Goal: Answer question/provide support: Share knowledge or assist other users

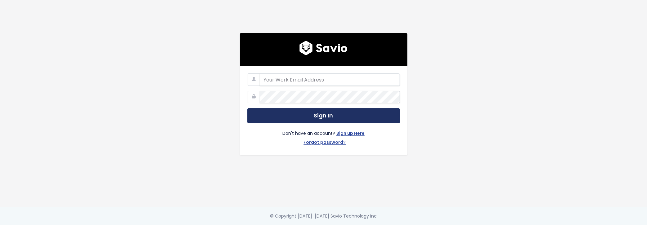
type input "john.mejia@tai-software.com"
click at [297, 119] on button "Sign In" at bounding box center [323, 115] width 153 height 15
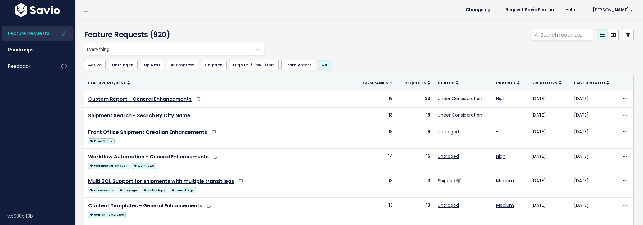
select select
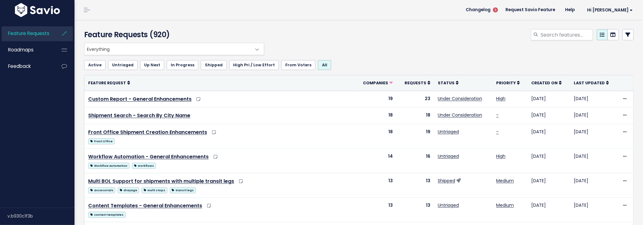
click at [626, 37] on icon at bounding box center [628, 34] width 5 height 5
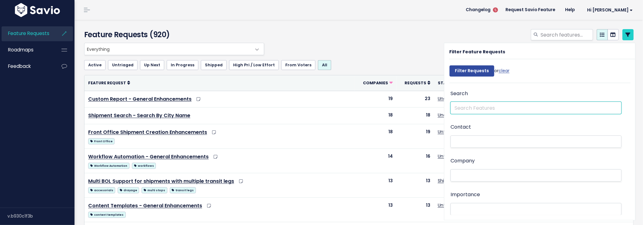
click at [497, 110] on input "text" at bounding box center [536, 108] width 171 height 12
type input "trucker tools"
click at [450, 66] on input "Filter Requests" at bounding box center [472, 71] width 45 height 11
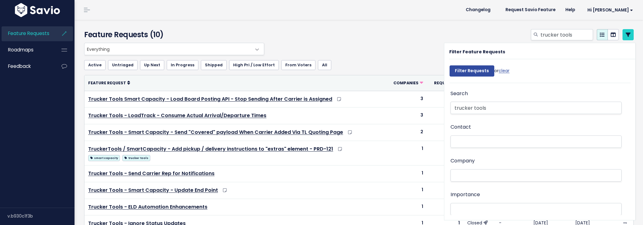
select select
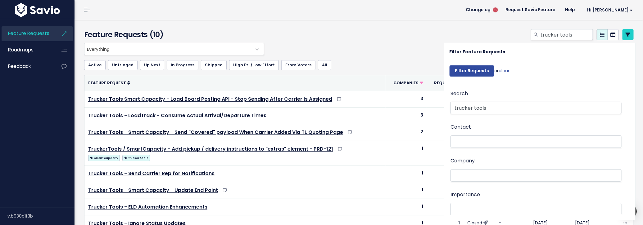
click at [390, 29] on div "trucker tools" at bounding box center [452, 36] width 373 height 14
click at [626, 36] on icon at bounding box center [628, 34] width 5 height 5
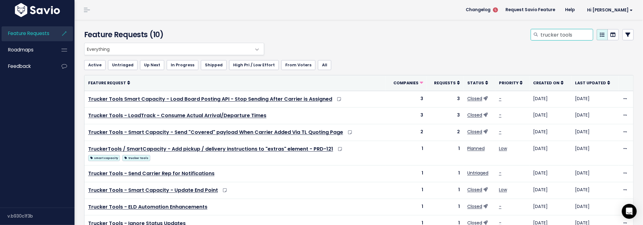
click at [562, 34] on input "trucker tools" at bounding box center [566, 34] width 53 height 11
type input "loadtrack"
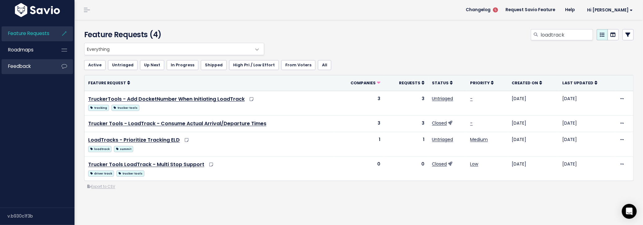
click at [47, 65] on link "Feedback" at bounding box center [27, 66] width 50 height 14
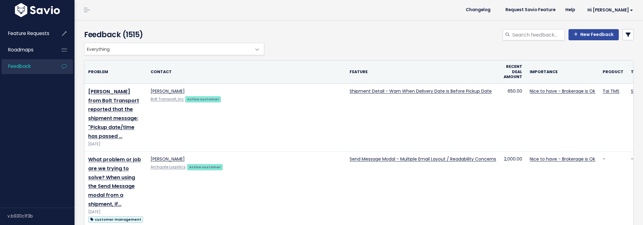
select select
click at [623, 38] on link at bounding box center [628, 34] width 11 height 11
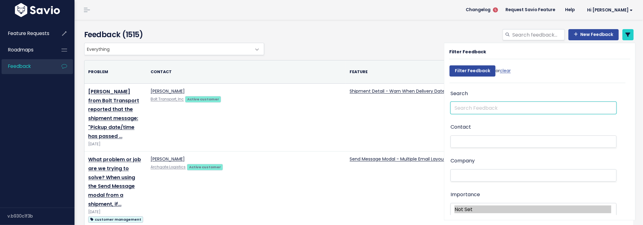
click at [487, 104] on input "text" at bounding box center [534, 108] width 166 height 12
type input "trucker tools"
click at [450, 66] on input "Filter Feedback" at bounding box center [473, 71] width 46 height 11
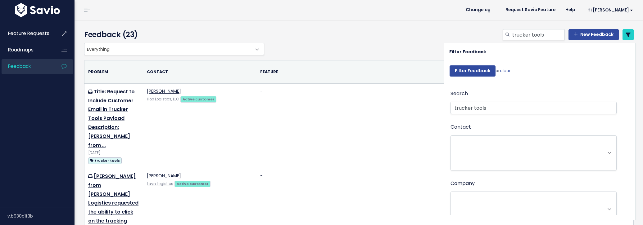
select select
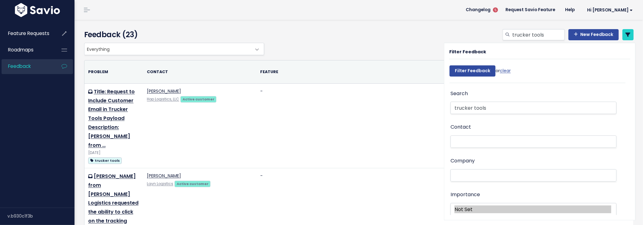
click at [338, 48] on div "Everything Any Product: Any Product Area Any Product: No Product Area No Produc…" at bounding box center [358, 49] width 550 height 12
click at [627, 32] on link at bounding box center [628, 34] width 11 height 11
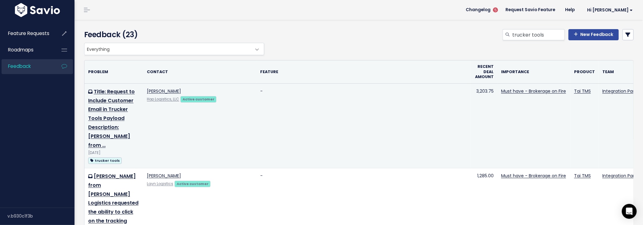
scroll to position [47, 0]
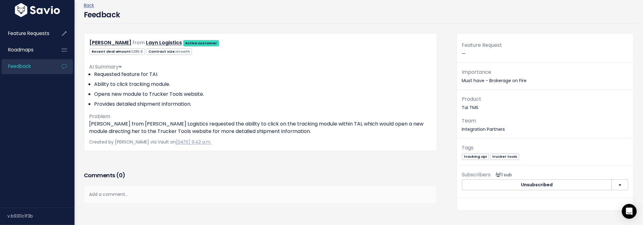
scroll to position [69, 0]
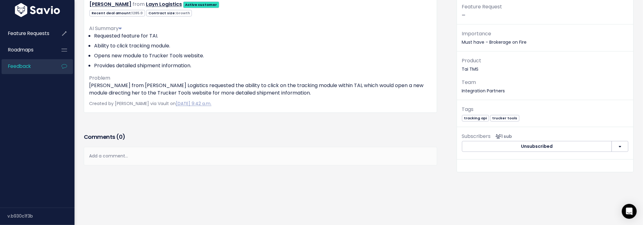
click at [154, 153] on div "Add a comment..." at bounding box center [260, 156] width 353 height 18
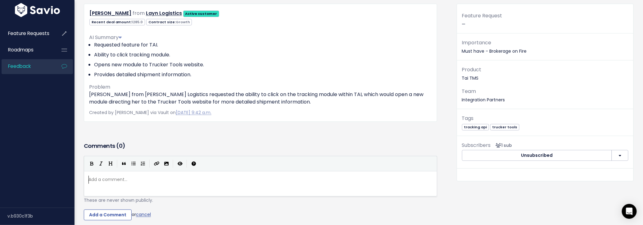
scroll to position [94, 0]
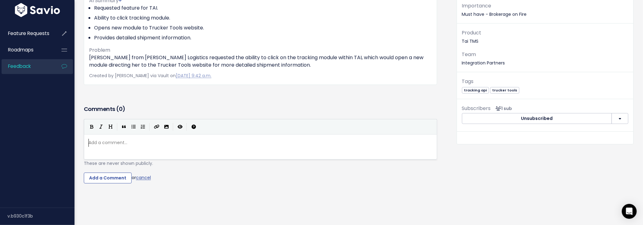
type textarea "T"
type textarea "There's different modu"
type textarea "dashboard available in thi"
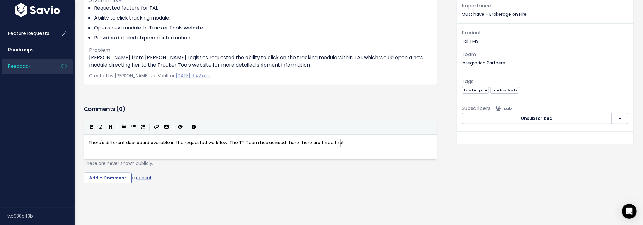
scroll to position [2, 160]
type textarea "e requested workflow. The TT Team has advised there there are three that are us…"
type textarea "mplemented. The preg"
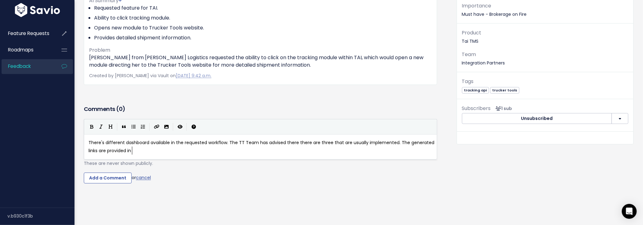
type textarea "generated links are provided inth"
type textarea "the tracking responese for us to uri"
type textarea "tilize when creating a tracking request."
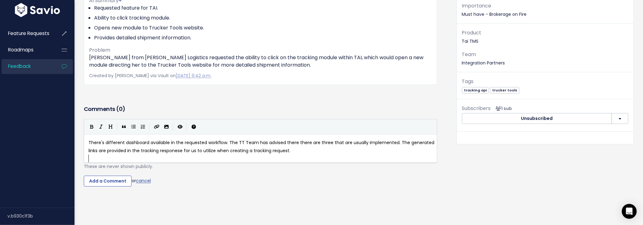
scroll to position [2, 0]
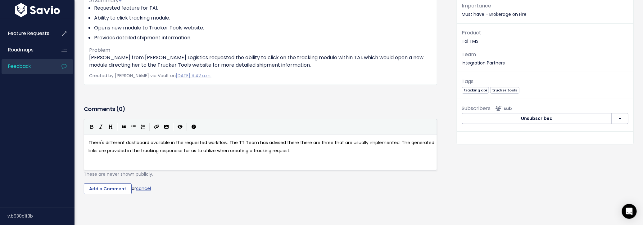
click at [244, 161] on pre "​" at bounding box center [262, 159] width 351 height 8
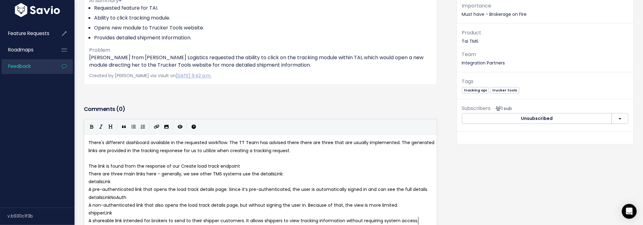
scroll to position [141, 0]
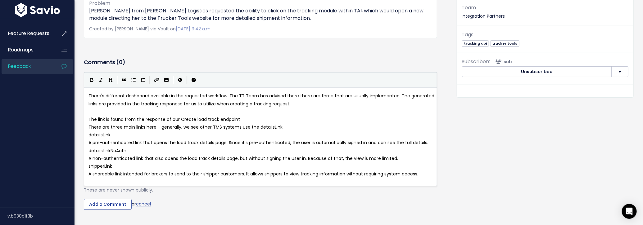
click at [205, 119] on span "The link is found from the response of our Create load track endpoint" at bounding box center [164, 119] width 152 height 6
type textarea "Create load track endpoint"
drag, startPoint x: 179, startPoint y: 119, endPoint x: 237, endPoint y: 116, distance: 58.2
click at [154, 79] on icon "Create Link" at bounding box center [157, 80] width 6 height 4
type textarea "https://"
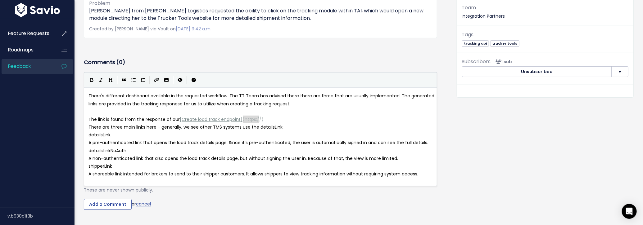
drag, startPoint x: 243, startPoint y: 118, endPoint x: 256, endPoint y: 118, distance: 13.4
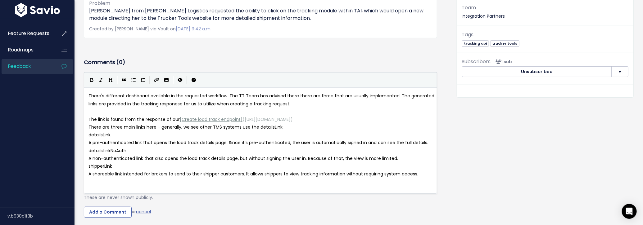
click at [256, 111] on pre "​" at bounding box center [262, 112] width 351 height 8
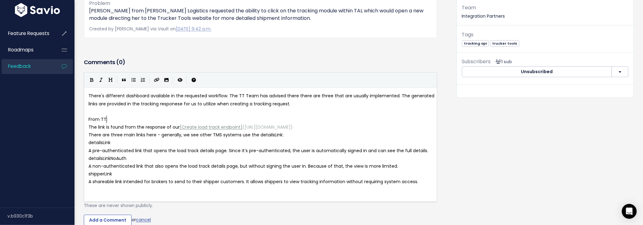
scroll to position [2, 18]
type textarea "From TT:"
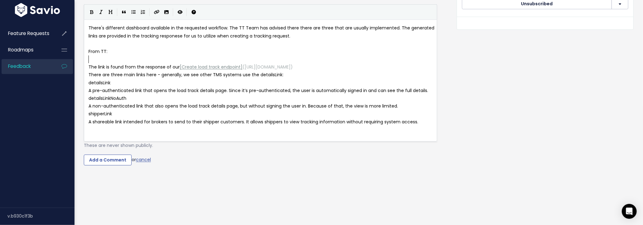
scroll to position [216, 0]
click at [421, 124] on pre "A shareable link intended for brokers to send to their shipper customers. It al…" at bounding box center [262, 122] width 351 height 8
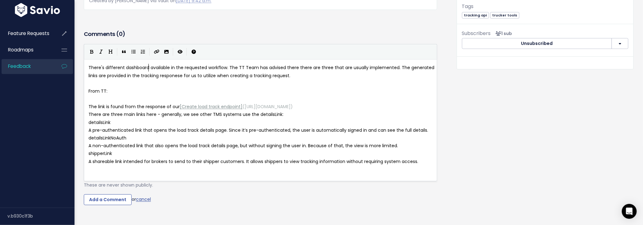
click at [147, 68] on span "There's different dashboard available in the requested workflow. The TT Team ha…" at bounding box center [261, 72] width 347 height 14
type textarea "s"
click at [315, 76] on pre "There's different dashboards available in the requested workflow. The TT Team h…" at bounding box center [262, 72] width 351 height 16
type textarea "We should consume aand"
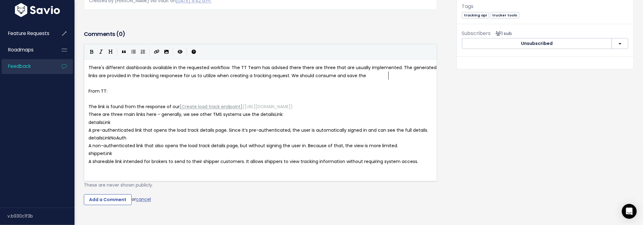
type textarea "nd save themn"
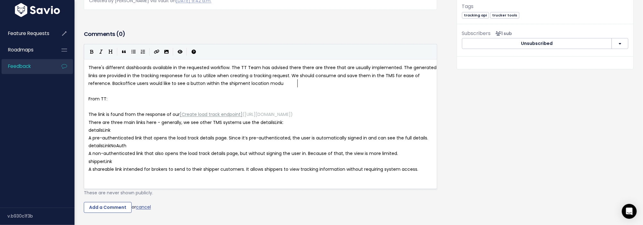
scroll to position [2, 243]
type textarea "in the TMS for ease of reference. Backoffice users would like to see a button w…"
type textarea "s them to the detailsLink page."
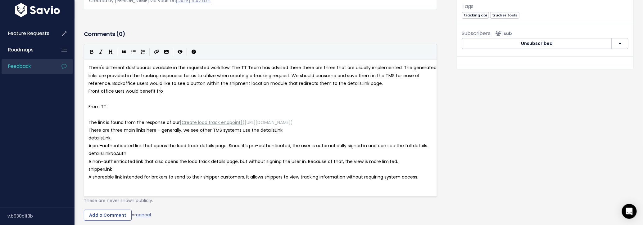
scroll to position [2, 76]
type textarea "Front office uers would benefit from the"
type textarea "having a button on the customer pro"
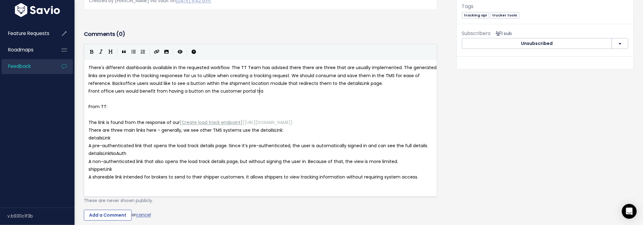
type textarea "ortal trakc"
type textarea "cking link *a"
type textarea "*("
type textarea "(authenticated and non-authenticated) to the ShipperLink."
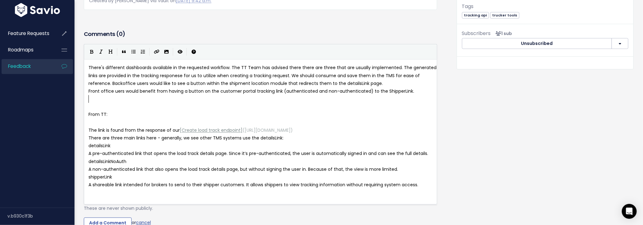
scroll to position [2, 0]
type textarea "We should add the abi"
type textarea "implement a way to store the"
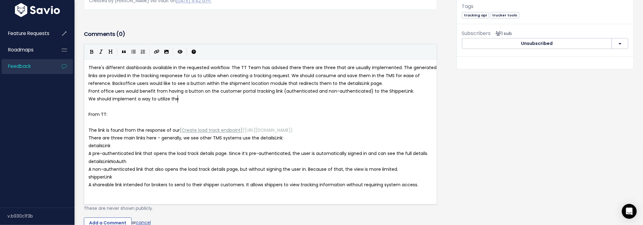
type textarea "utilize the"
type textarea "both links in content templates. This might be easily done by simply saiv"
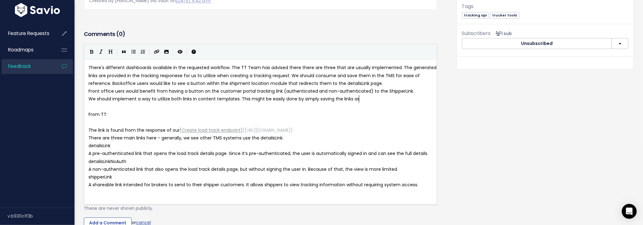
type textarea "ving the links as re"
type textarea "csutom"
type textarea "ustom reference numbers"
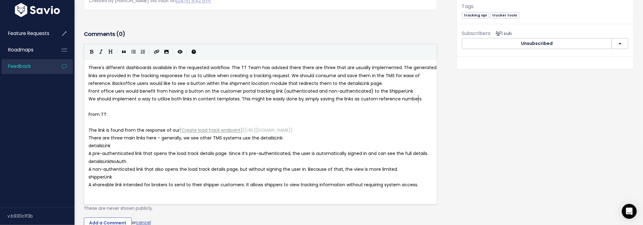
click at [352, 98] on span "We should implement a way to utilize both links in content templates. This migh…" at bounding box center [254, 99] width 333 height 6
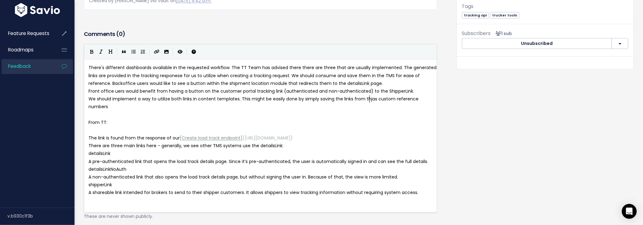
type textarea "from thje"
type textarea "e response"
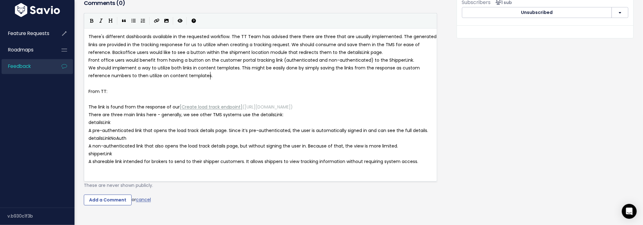
scroll to position [248, 0]
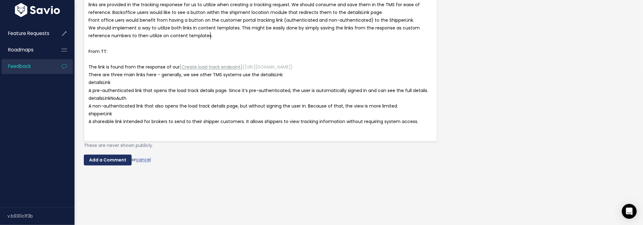
type textarea "to then utilize on content templates."
click at [106, 155] on input "Add a Comment" at bounding box center [108, 160] width 48 height 11
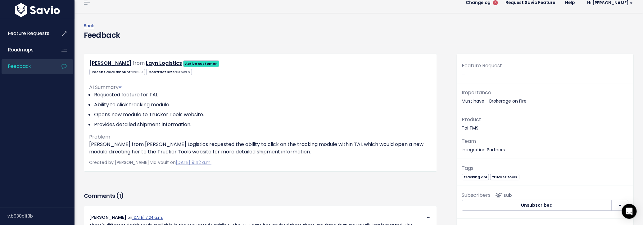
scroll to position [0, 0]
